Goal: Check status: Check status

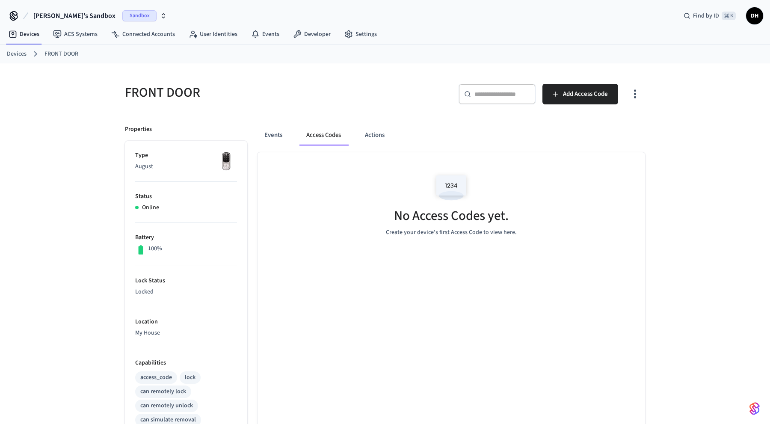
scroll to position [66, 0]
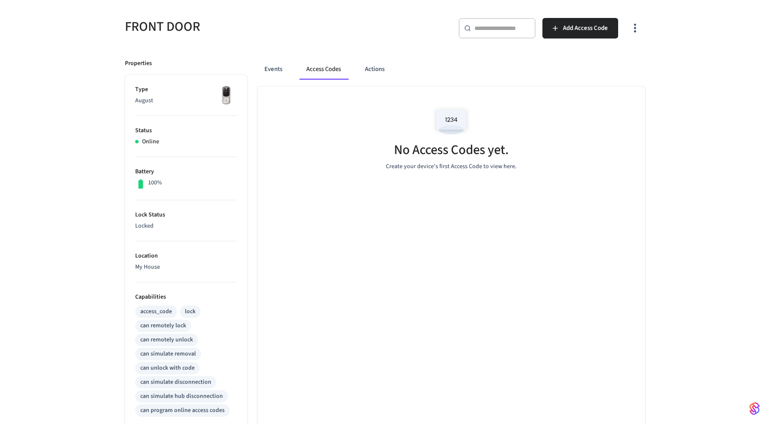
click at [356, 196] on div "No Access Codes yet. Create your device's first Access Code to view here." at bounding box center [451, 343] width 388 height 515
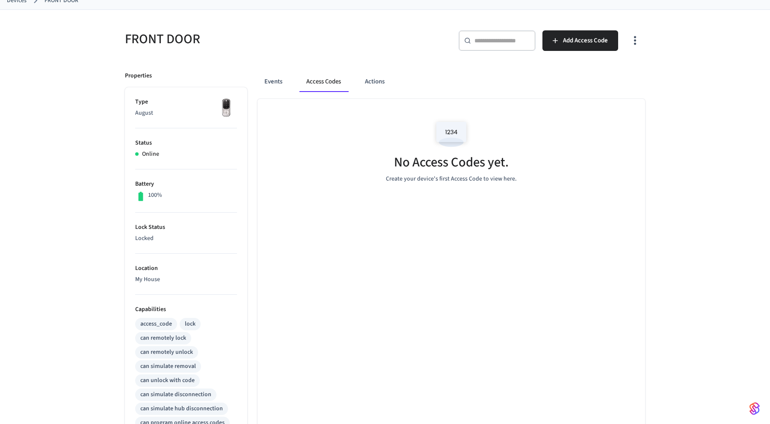
scroll to position [52, 0]
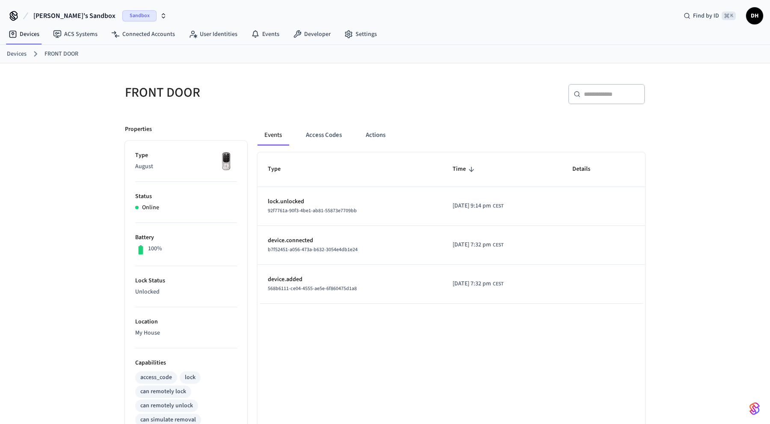
click at [155, 292] on p "Unlocked" at bounding box center [186, 291] width 102 height 9
click at [183, 292] on p "Unlocked" at bounding box center [186, 291] width 102 height 9
click at [171, 292] on p "Unlocked" at bounding box center [186, 291] width 102 height 9
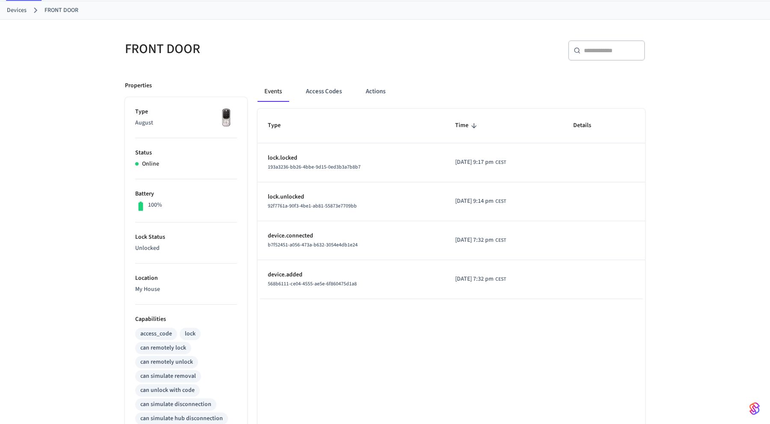
scroll to position [44, 0]
click at [243, 220] on ul "Type August Status Online Battery 100% Lock Status Unlocked Location My House C…" at bounding box center [186, 360] width 122 height 527
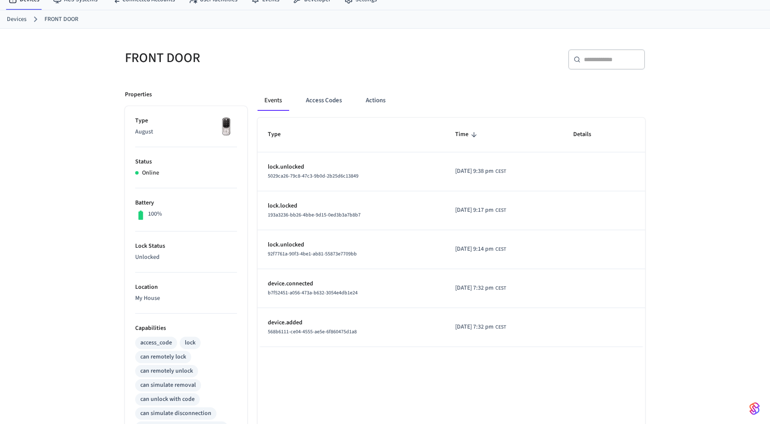
scroll to position [37, 0]
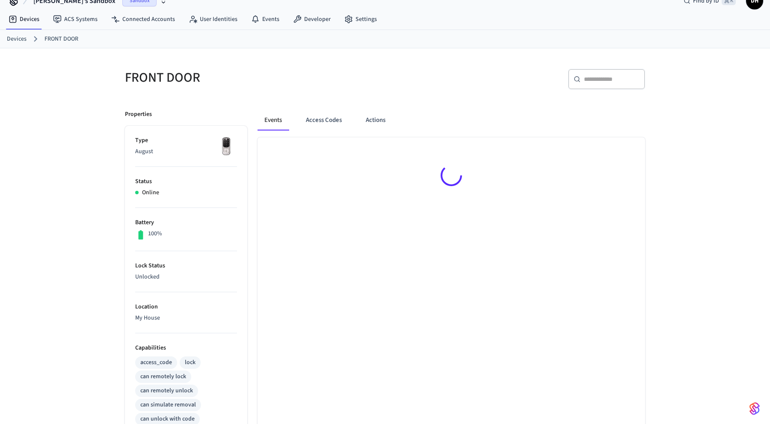
scroll to position [16, 0]
